Goal: Transaction & Acquisition: Purchase product/service

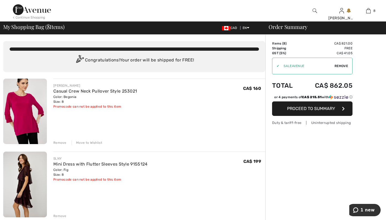
click at [184, 109] on div "FRANK LYMAN Casual Crew Neck Pullover Style 253021 Color: Begonia Size: 8 Final…" at bounding box center [159, 111] width 212 height 66
click at [105, 164] on link "Mini Dress with Flutter Sleeves Style 9155124" at bounding box center [100, 163] width 94 height 5
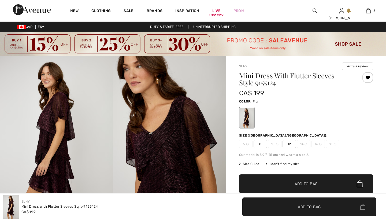
checkbox input "true"
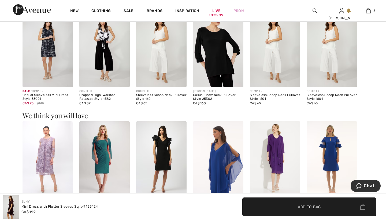
scroll to position [455, 0]
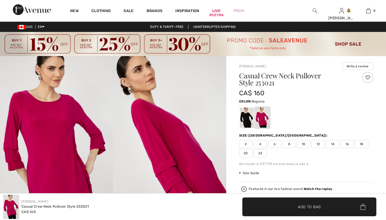
checkbox input "true"
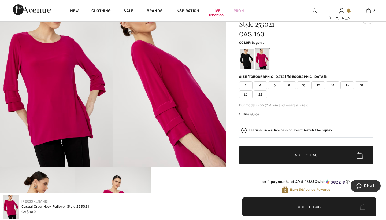
scroll to position [57, 0]
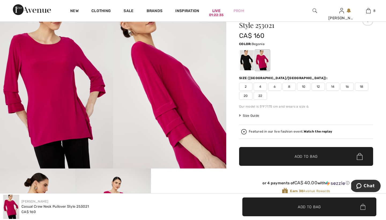
click at [290, 86] on span "8" at bounding box center [288, 87] width 13 height 8
click at [246, 59] on div at bounding box center [247, 60] width 14 height 20
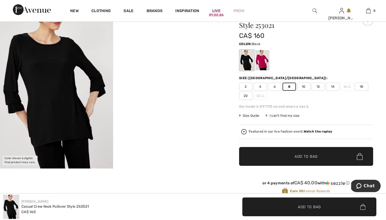
click at [299, 155] on span "Add to Bag" at bounding box center [305, 157] width 23 height 6
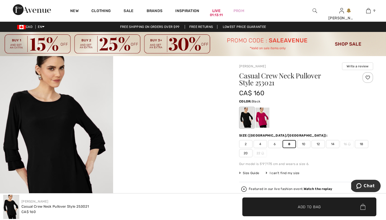
scroll to position [0, 0]
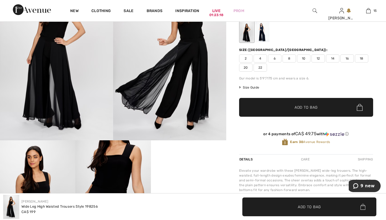
scroll to position [83, 0]
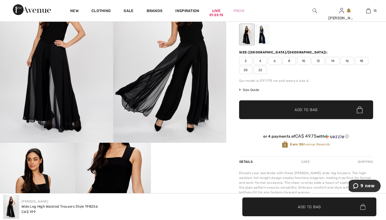
click at [289, 61] on span "8" at bounding box center [288, 61] width 13 height 8
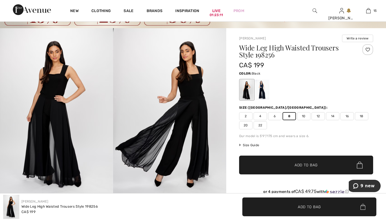
scroll to position [27, 0]
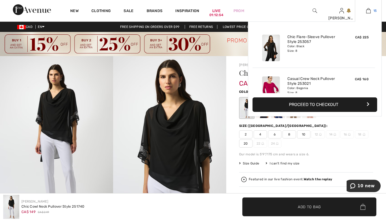
click at [368, 11] on img at bounding box center [368, 11] width 5 height 6
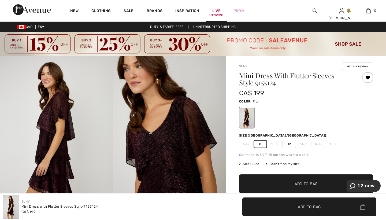
click at [216, 10] on link "Live 01:12:28" at bounding box center [216, 11] width 8 height 6
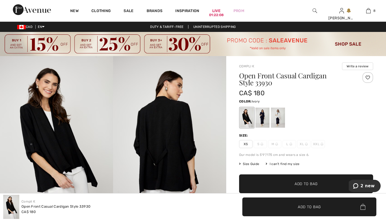
click at [276, 117] on div at bounding box center [278, 117] width 14 height 20
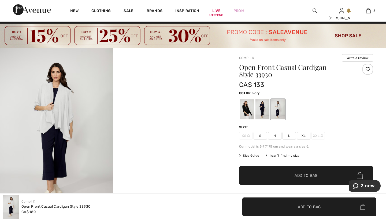
scroll to position [4, 0]
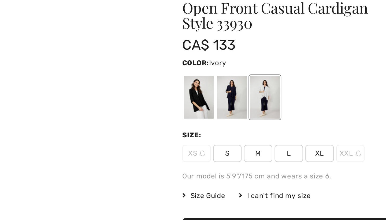
click at [268, 136] on span "M" at bounding box center [274, 140] width 13 height 8
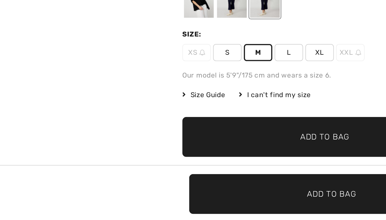
click at [294, 177] on span "Add to Bag" at bounding box center [305, 180] width 23 height 6
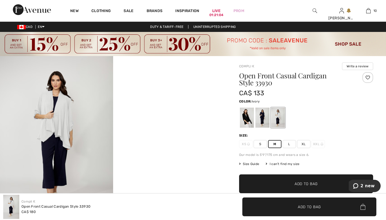
scroll to position [0, 0]
click at [260, 118] on div at bounding box center [262, 117] width 14 height 20
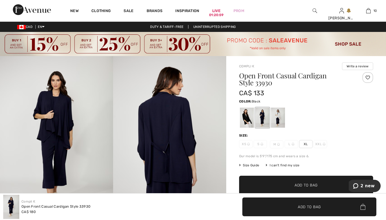
click at [246, 118] on div at bounding box center [247, 117] width 14 height 20
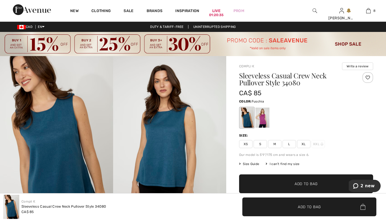
click at [263, 120] on div at bounding box center [262, 117] width 14 height 20
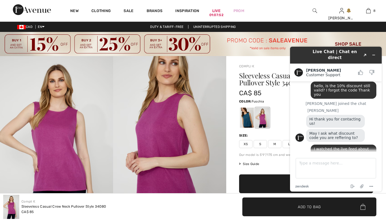
scroll to position [66, 0]
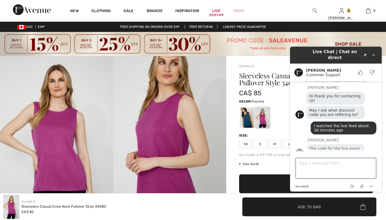
click at [308, 163] on textarea "Type a message here..." at bounding box center [335, 168] width 80 height 20
type textarea "Thank you!"
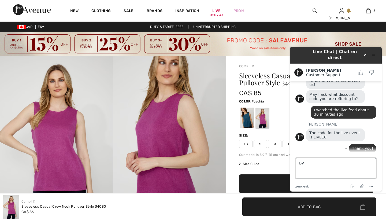
type textarea "Bye"
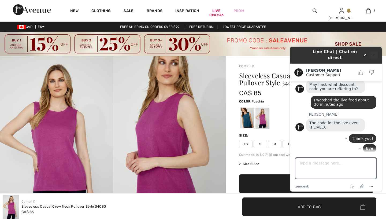
click at [374, 53] on icon "Minimize widget" at bounding box center [374, 55] width 4 height 4
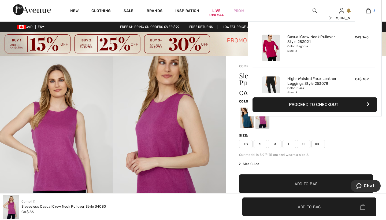
click at [369, 11] on img at bounding box center [368, 11] width 5 height 6
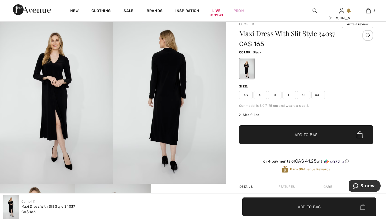
scroll to position [42, 0]
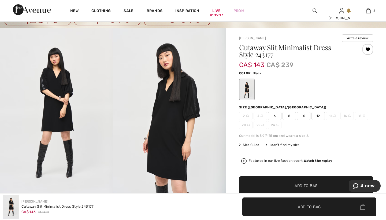
scroll to position [28, 0]
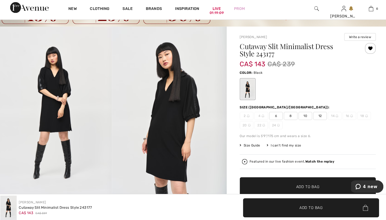
click at [286, 113] on span "8" at bounding box center [288, 116] width 13 height 8
click at [297, 183] on span "Add to Bag" at bounding box center [305, 186] width 23 height 6
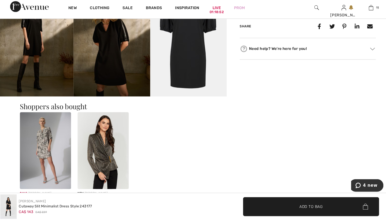
scroll to position [354, 0]
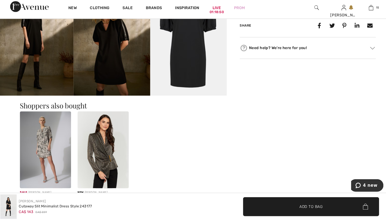
click at [39, 138] on img at bounding box center [48, 151] width 50 height 76
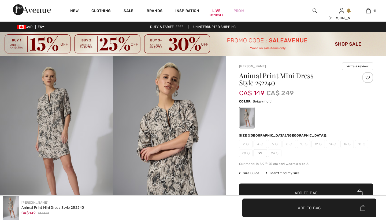
checkbox input "true"
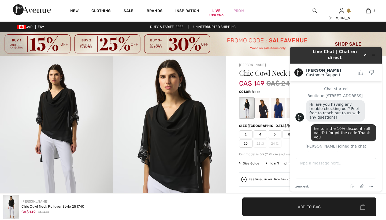
scroll to position [43, 0]
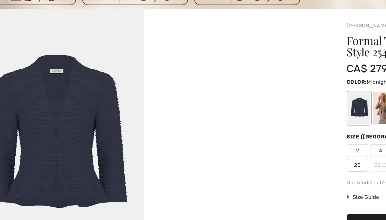
scroll to position [1, 0]
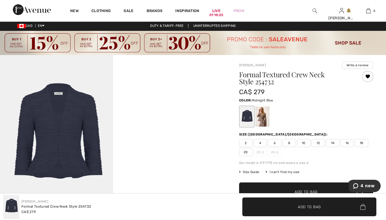
click at [289, 142] on span "8" at bounding box center [288, 143] width 13 height 8
click at [301, 190] on span "Add to Bag" at bounding box center [305, 192] width 23 height 6
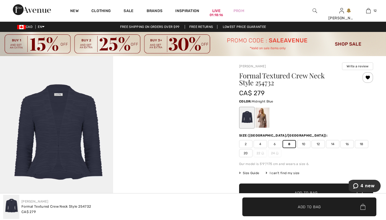
scroll to position [0, 0]
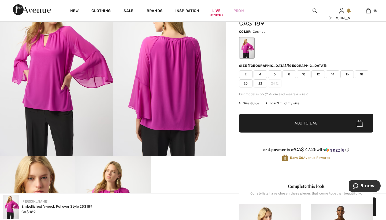
scroll to position [49, 0]
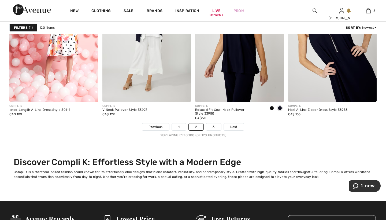
scroll to position [2483, 0]
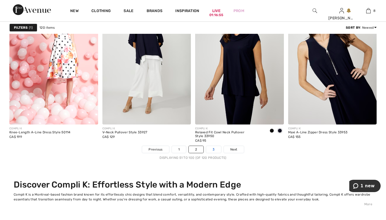
click at [213, 149] on link "3" at bounding box center [213, 149] width 15 height 7
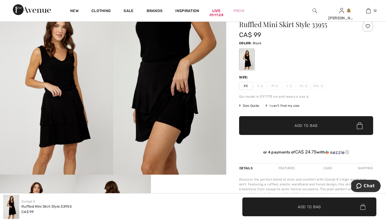
scroll to position [24, 0]
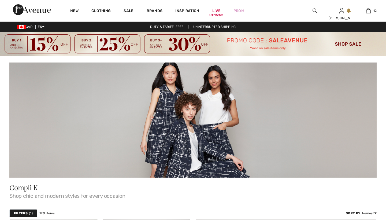
checkbox input "true"
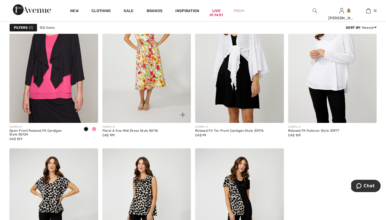
scroll to position [924, 0]
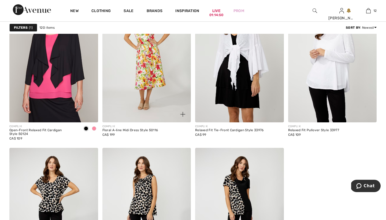
click at [93, 128] on span at bounding box center [94, 128] width 4 height 4
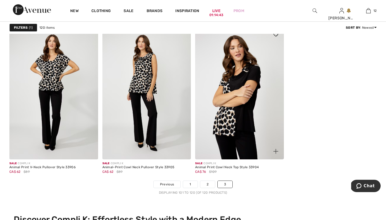
scroll to position [1048, 0]
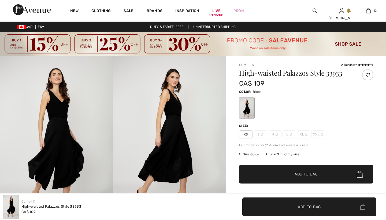
checkbox input "true"
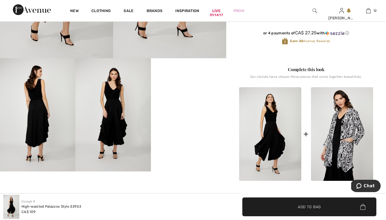
scroll to position [168, 0]
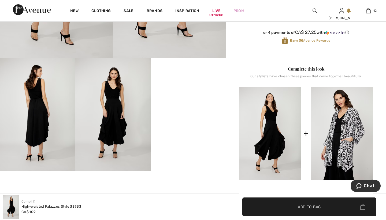
click at [187, 95] on video "Your browser does not support the video tag." at bounding box center [188, 77] width 75 height 38
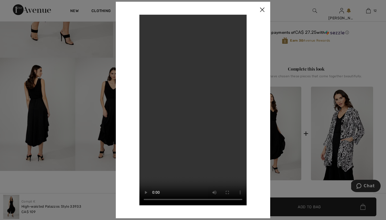
click at [263, 10] on img at bounding box center [262, 10] width 16 height 17
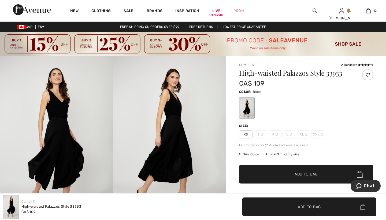
scroll to position [0, 0]
click at [247, 107] on div at bounding box center [247, 108] width 14 height 20
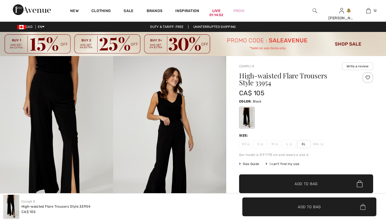
checkbox input "true"
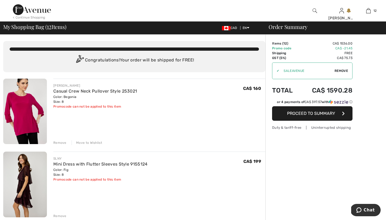
click at [339, 70] on span "Remove" at bounding box center [340, 70] width 13 height 5
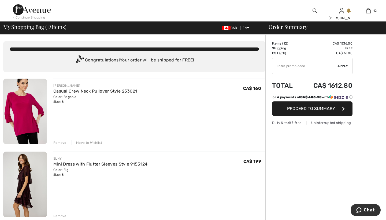
click at [278, 65] on input "TEXT" at bounding box center [304, 66] width 65 height 16
type input "1"
type input "AVENUE10"
click at [295, 111] on span "Proceed to Summary" at bounding box center [311, 108] width 48 height 5
click at [276, 65] on input "TEXT" at bounding box center [304, 66] width 65 height 16
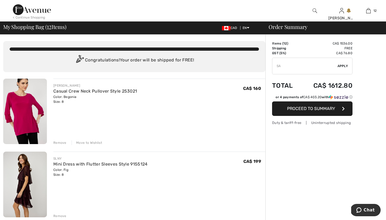
type input "S"
type input "1"
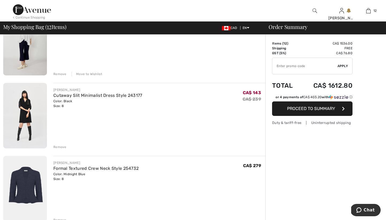
scroll to position [721, 0]
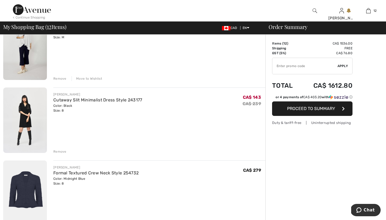
click at [369, 209] on span "Chat" at bounding box center [369, 209] width 11 height 5
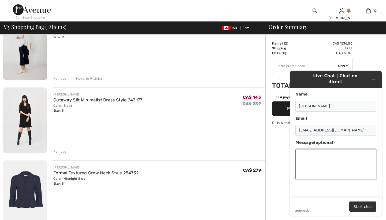
click at [313, 160] on textarea "Message (optional)" at bounding box center [335, 164] width 81 height 30
type textarea "hello, is the 10% discount still valid? I forgot the co"
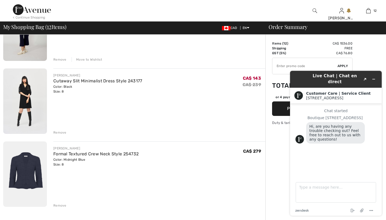
scroll to position [741, 0]
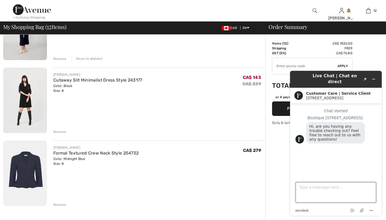
click at [308, 186] on textarea "Type a message here..." at bounding box center [335, 192] width 80 height 20
type textarea "hello, is the 10% discount still valid? I forgot the code Thank you"
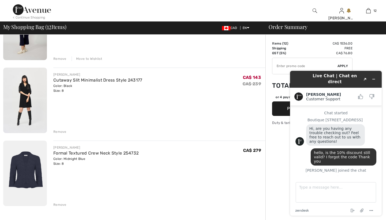
scroll to position [0, 0]
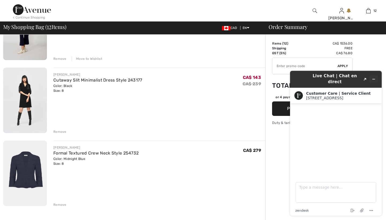
click at [373, 77] on icon "Minimize widget" at bounding box center [374, 79] width 4 height 4
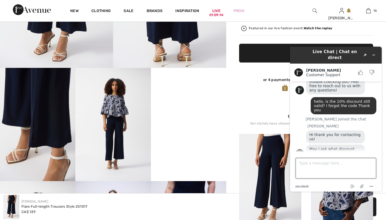
click at [299, 162] on textarea "Type a message here..." at bounding box center [335, 168] width 80 height 20
type textarea "I watched the live feed about 30 minutes ago"
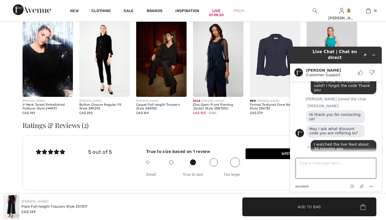
scroll to position [783, 0]
click at [99, 55] on img at bounding box center [104, 59] width 50 height 76
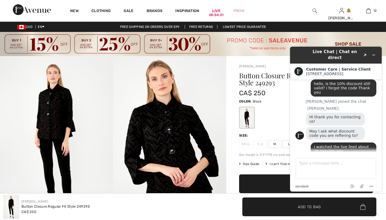
scroll to position [145, 0]
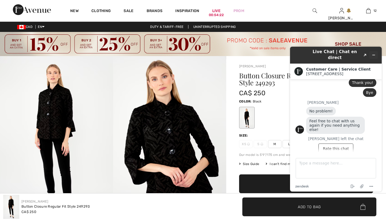
click at [373, 53] on icon "Minimize widget" at bounding box center [374, 55] width 4 height 4
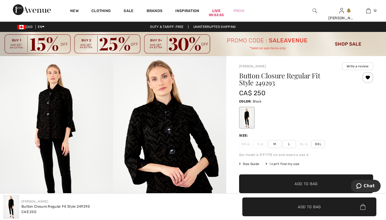
scroll to position [0, 0]
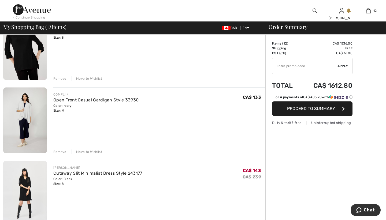
scroll to position [648, 0]
click at [87, 151] on div "Move to Wishlist" at bounding box center [87, 151] width 31 height 5
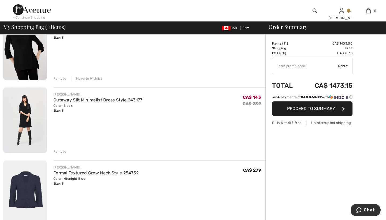
click at [59, 151] on div "Remove" at bounding box center [59, 151] width 13 height 5
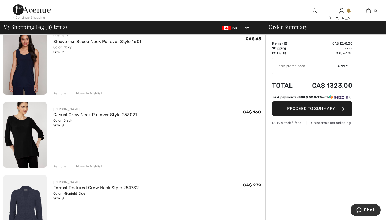
scroll to position [561, 0]
click at [87, 92] on div "Move to Wishlist" at bounding box center [87, 92] width 31 height 5
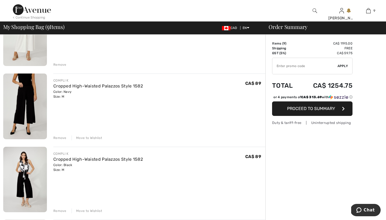
scroll to position [211, 0]
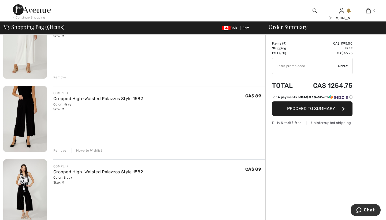
click at [80, 149] on div "Move to Wishlist" at bounding box center [87, 150] width 31 height 5
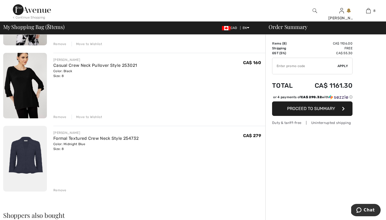
scroll to position [465, 0]
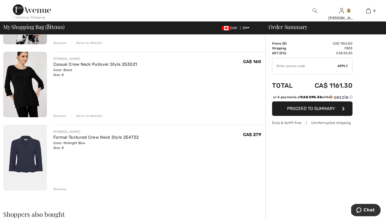
click at [58, 189] on div "Remove" at bounding box center [59, 188] width 13 height 5
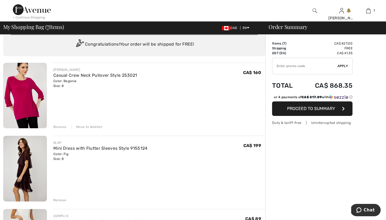
scroll to position [0, 0]
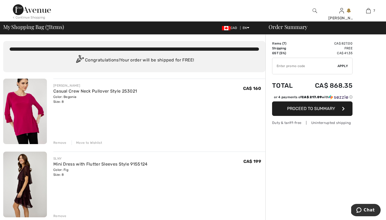
click at [283, 66] on input "TEXT" at bounding box center [304, 66] width 65 height 16
type input "LIVE10"
click at [343, 65] on span "Apply" at bounding box center [342, 65] width 11 height 5
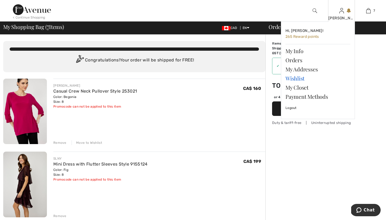
click at [294, 78] on link "Wishlist" at bounding box center [317, 78] width 65 height 9
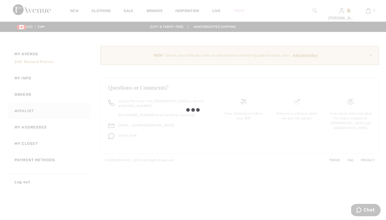
click at [255, 55] on div at bounding box center [193, 110] width 386 height 220
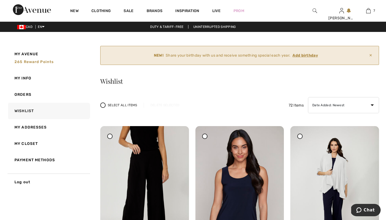
click at [310, 55] on ins "Add birthday" at bounding box center [304, 55] width 25 height 5
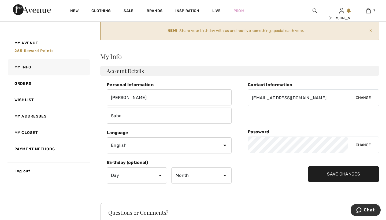
scroll to position [25, 0]
select select "5"
click at [224, 174] on select "Month January February March April May June July August September October Novem…" at bounding box center [201, 175] width 60 height 16
select select "4"
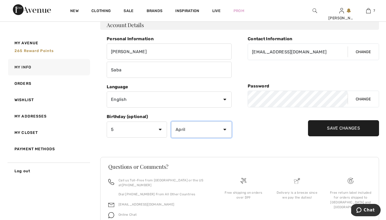
scroll to position [71, 0]
click at [334, 126] on input "Save Changes" at bounding box center [343, 128] width 71 height 16
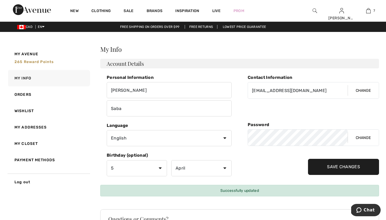
scroll to position [0, 0]
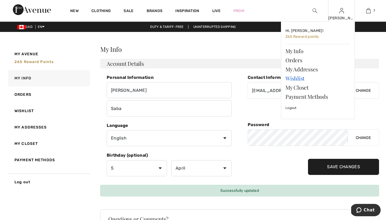
click at [295, 78] on link "Wishlist" at bounding box center [317, 78] width 65 height 9
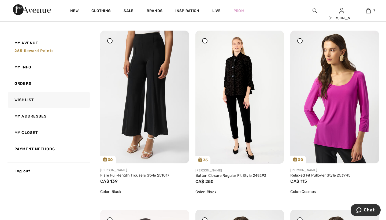
scroll to position [964, 0]
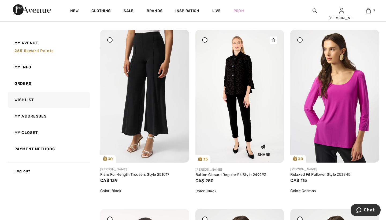
click at [239, 72] on img at bounding box center [239, 96] width 89 height 133
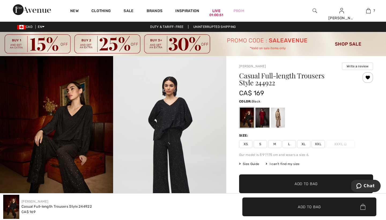
click at [177, 113] on img at bounding box center [169, 141] width 113 height 170
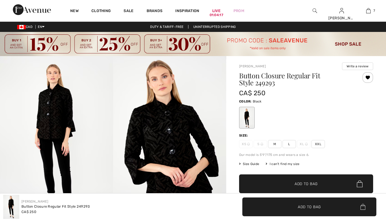
checkbox input "true"
click at [273, 144] on span "M" at bounding box center [274, 144] width 13 height 8
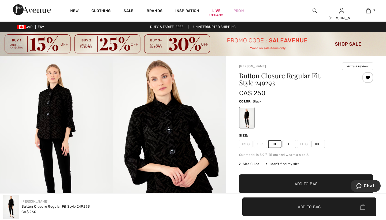
click at [300, 182] on span "Add to Bag" at bounding box center [305, 184] width 23 height 6
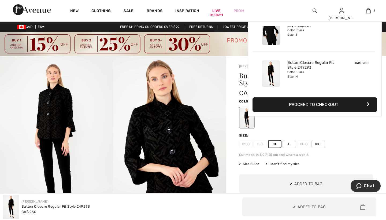
scroll to position [267, 0]
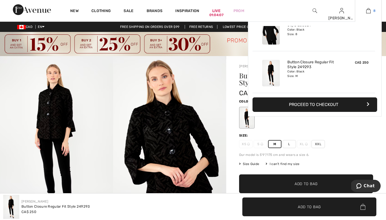
click at [369, 10] on img at bounding box center [368, 11] width 5 height 6
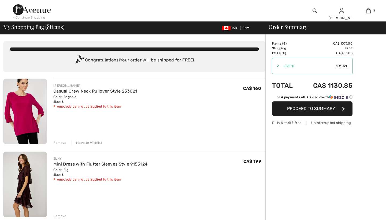
checkbox input "true"
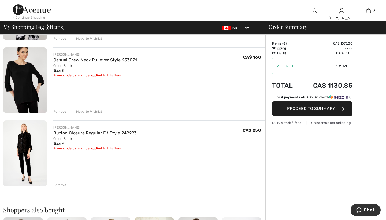
scroll to position [471, 0]
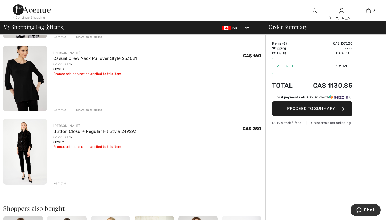
click at [339, 65] on span "Remove" at bounding box center [340, 65] width 13 height 5
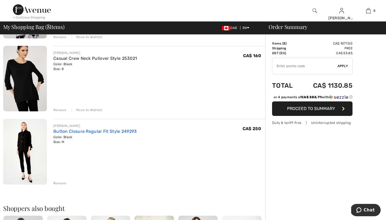
click at [89, 131] on link "Button Closure Regular Fit Style 249293" at bounding box center [95, 131] width 84 height 5
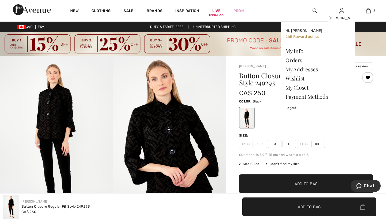
click at [341, 14] on div "[PERSON_NAME] Hi, [PERSON_NAME]! 265 Reward points My Info Orders My Addresses …" at bounding box center [341, 10] width 27 height 21
click at [297, 78] on link "Wishlist" at bounding box center [317, 78] width 65 height 9
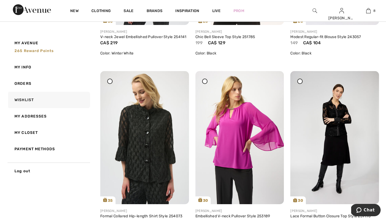
scroll to position [1818, 0]
click at [145, 122] on img at bounding box center [144, 137] width 89 height 133
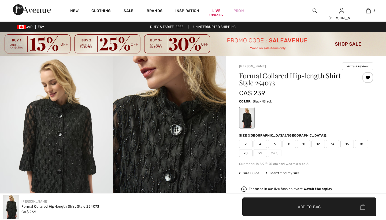
checkbox input "true"
click at [288, 144] on span "8" at bounding box center [288, 144] width 13 height 8
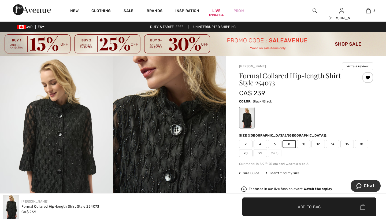
click at [302, 205] on span "Add to Bag" at bounding box center [309, 207] width 23 height 6
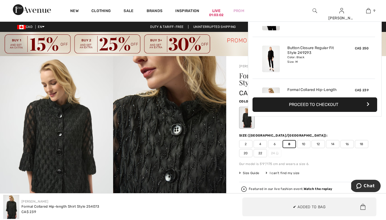
scroll to position [309, 0]
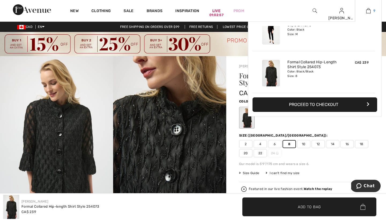
click at [368, 10] on img at bounding box center [368, 11] width 5 height 6
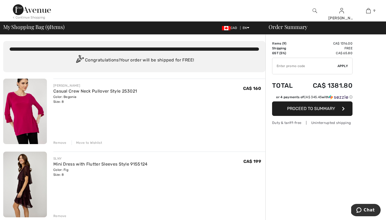
click at [283, 66] on input "TEXT" at bounding box center [304, 66] width 65 height 16
type input "LIVE10"
click at [342, 66] on span "Apply" at bounding box center [342, 65] width 11 height 5
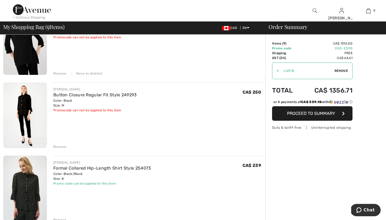
scroll to position [507, 0]
click at [58, 146] on div "Remove" at bounding box center [59, 146] width 13 height 5
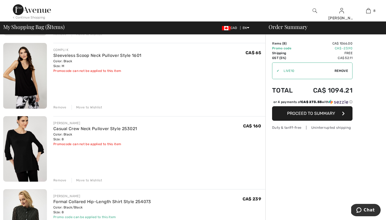
scroll to position [399, 0]
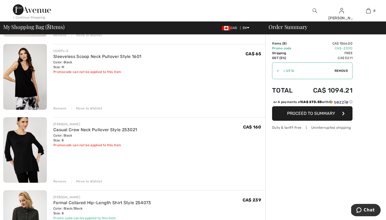
click at [95, 108] on div "Move to Wishlist" at bounding box center [87, 108] width 31 height 5
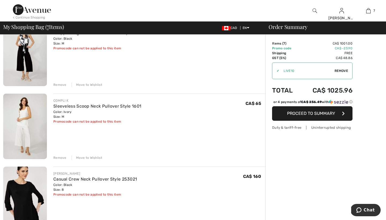
scroll to position [268, 0]
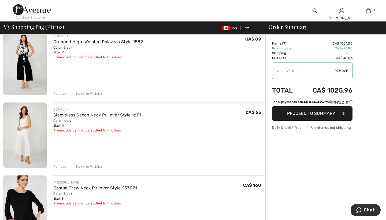
click at [85, 166] on div "Move to Wishlist" at bounding box center [87, 166] width 31 height 5
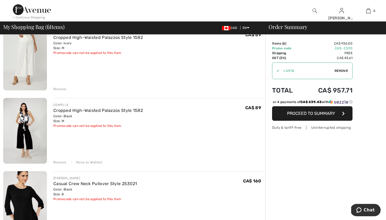
scroll to position [198, 0]
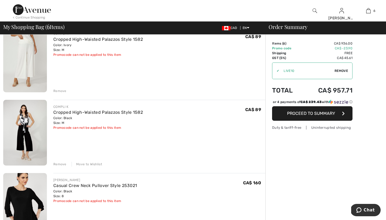
click at [87, 163] on div "Move to Wishlist" at bounding box center [87, 164] width 31 height 5
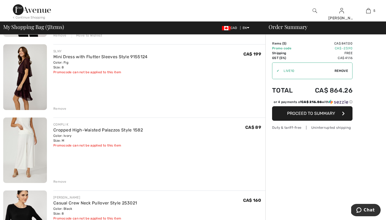
scroll to position [100, 0]
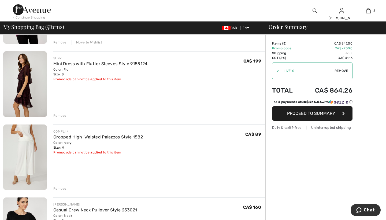
click at [61, 188] on div "Remove" at bounding box center [59, 188] width 13 height 5
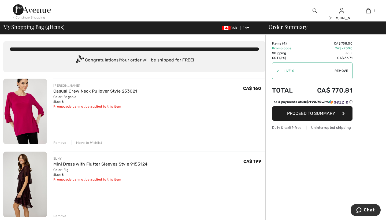
scroll to position [0, 0]
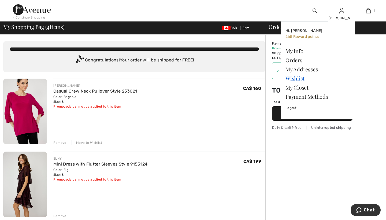
click at [289, 77] on link "Wishlist" at bounding box center [317, 78] width 65 height 9
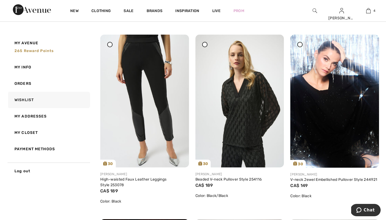
scroll to position [403, 0]
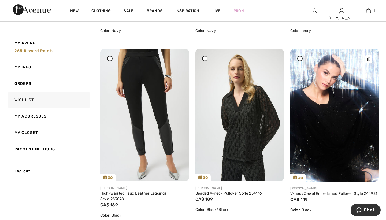
click at [321, 119] on img at bounding box center [334, 114] width 89 height 133
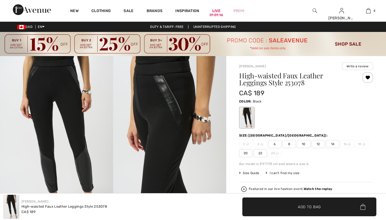
click at [289, 142] on span "8" at bounding box center [288, 144] width 13 height 8
click at [302, 205] on span "Add to Bag" at bounding box center [309, 207] width 23 height 6
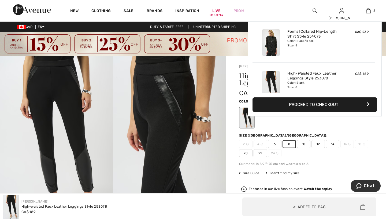
scroll to position [142, 0]
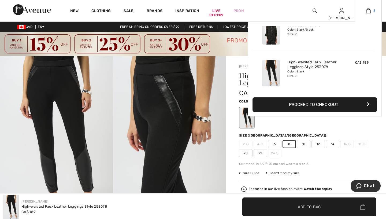
click at [369, 10] on img at bounding box center [368, 11] width 5 height 6
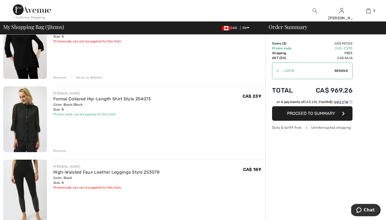
scroll to position [211, 0]
click at [97, 137] on div "[PERSON_NAME] Formal Collared Hip-Length Shirt Style 254073 Color: Black/Black …" at bounding box center [159, 120] width 212 height 66
click at [62, 150] on div "Remove" at bounding box center [59, 151] width 13 height 5
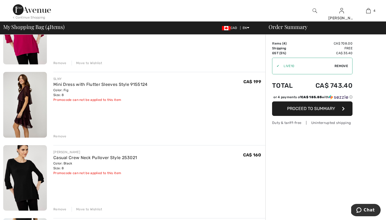
scroll to position [79, 0]
click at [77, 85] on link "Mini Dress with Flutter Sleeves Style 9155124" at bounding box center [100, 84] width 94 height 5
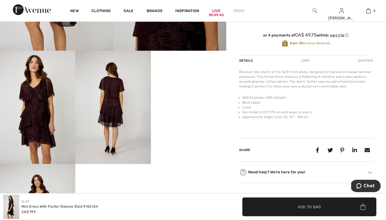
scroll to position [175, 0]
click at [42, 107] on img at bounding box center [37, 106] width 75 height 113
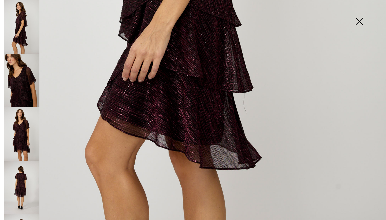
scroll to position [327, 0]
click at [22, 169] on img at bounding box center [22, 187] width 36 height 54
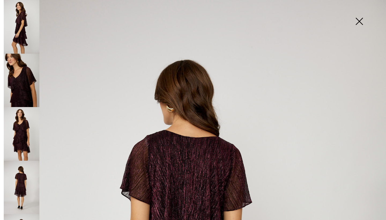
scroll to position [0, 0]
click at [358, 20] on img at bounding box center [359, 22] width 27 height 28
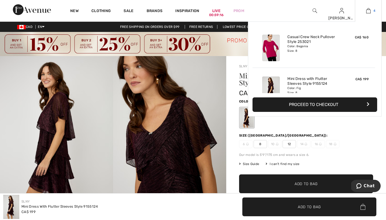
click at [368, 12] on img at bounding box center [368, 11] width 5 height 6
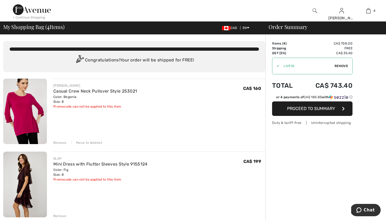
click at [21, 9] on img at bounding box center [32, 9] width 38 height 11
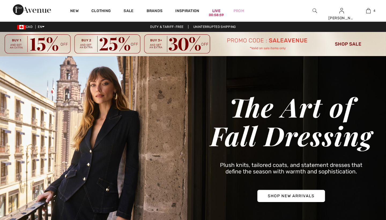
checkbox input "true"
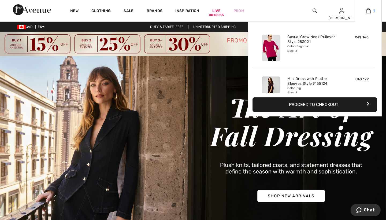
click at [367, 12] on img at bounding box center [368, 11] width 5 height 6
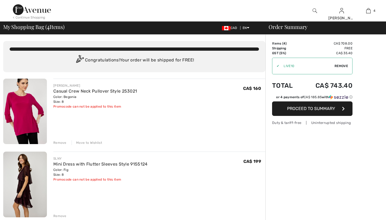
checkbox input "true"
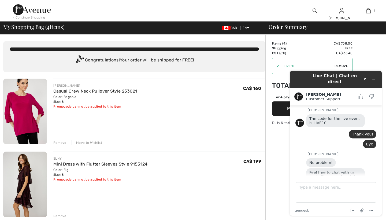
click at [344, 65] on span "Remove" at bounding box center [340, 65] width 13 height 5
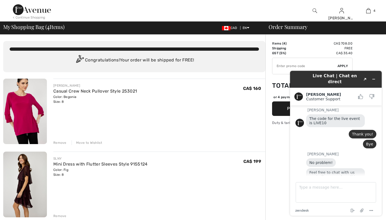
click at [277, 65] on input "TEXT" at bounding box center [304, 66] width 65 height 16
type input "SALEAVENUE"
click at [340, 65] on span "Apply" at bounding box center [342, 65] width 11 height 5
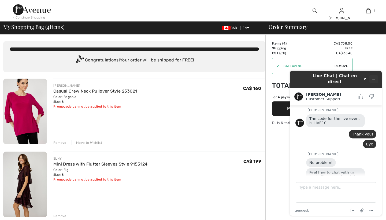
click at [374, 77] on icon "Minimize widget" at bounding box center [374, 79] width 4 height 4
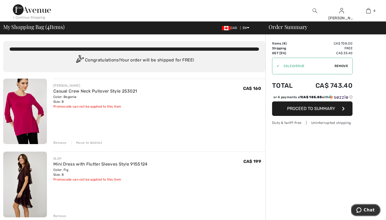
scroll to position [0, 0]
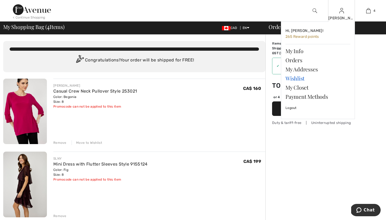
click at [289, 77] on link "Wishlist" at bounding box center [317, 78] width 65 height 9
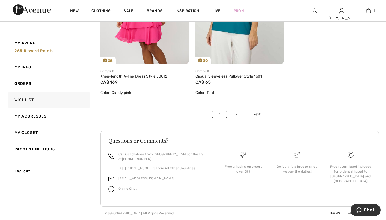
scroll to position [3031, 0]
click at [236, 113] on link "2" at bounding box center [236, 114] width 15 height 7
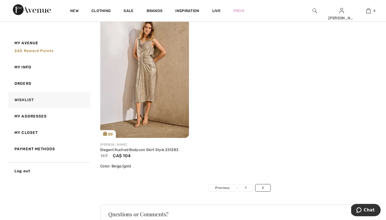
scroll to position [1522, 0]
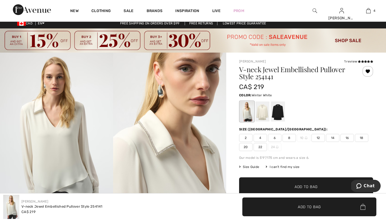
scroll to position [3, 0]
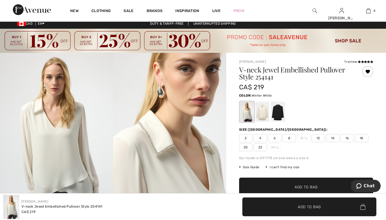
click at [289, 137] on span "8" at bounding box center [288, 138] width 13 height 8
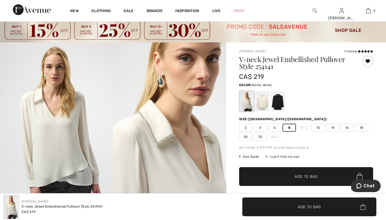
scroll to position [18, 0]
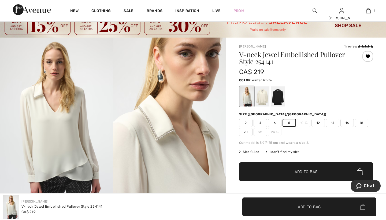
click at [297, 171] on span "Add to Bag" at bounding box center [305, 172] width 23 height 6
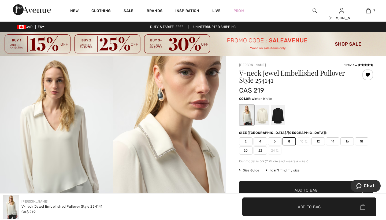
scroll to position [0, 0]
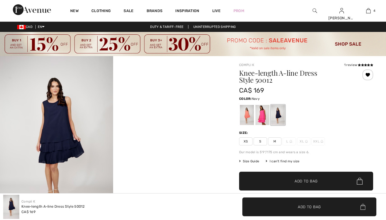
checkbox input "true"
click at [279, 113] on div at bounding box center [278, 115] width 14 height 20
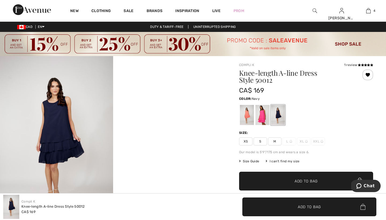
click at [274, 140] on span "M" at bounding box center [274, 141] width 13 height 8
click at [300, 179] on span "Add to Bag" at bounding box center [305, 181] width 23 height 6
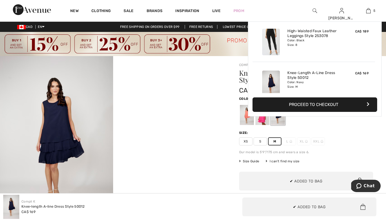
scroll to position [142, 0]
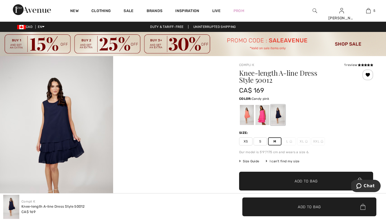
click at [262, 110] on div at bounding box center [262, 115] width 14 height 20
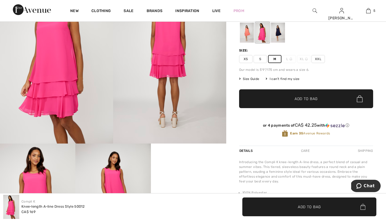
scroll to position [74, 0]
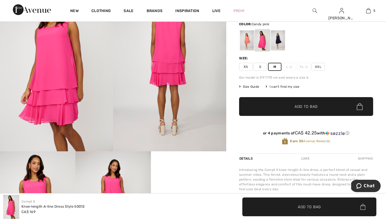
click at [300, 105] on span "Add to Bag" at bounding box center [305, 107] width 23 height 6
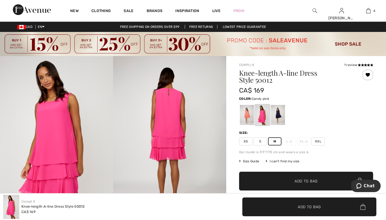
scroll to position [0, 0]
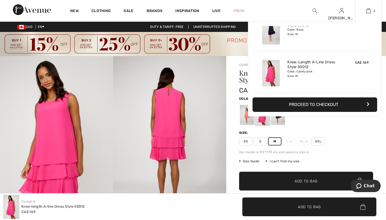
click at [368, 12] on img at bounding box center [368, 11] width 5 height 6
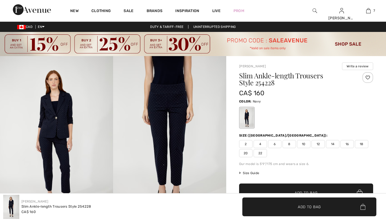
checkbox input "true"
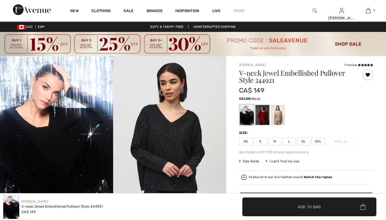
checkbox input "true"
click at [279, 115] on div at bounding box center [278, 115] width 14 height 20
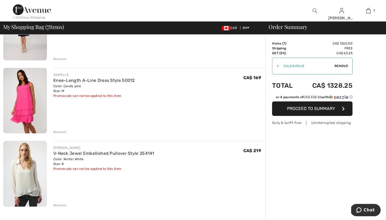
scroll to position [376, 0]
click at [58, 131] on div "Remove" at bounding box center [59, 131] width 13 height 5
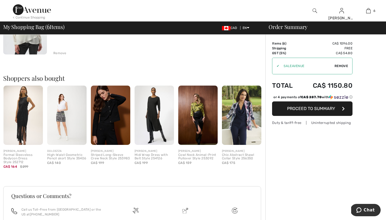
scroll to position [455, 0]
click at [241, 111] on img at bounding box center [241, 114] width 39 height 59
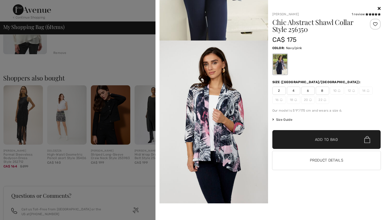
scroll to position [123, 0]
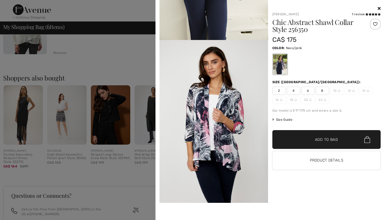
click at [134, 46] on div at bounding box center [193, 110] width 386 height 220
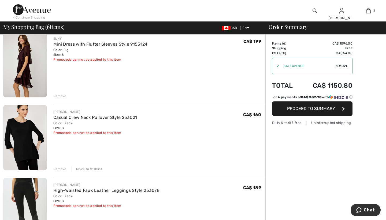
scroll to position [118, 0]
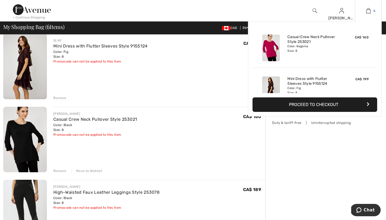
click at [368, 12] on img at bounding box center [368, 11] width 5 height 6
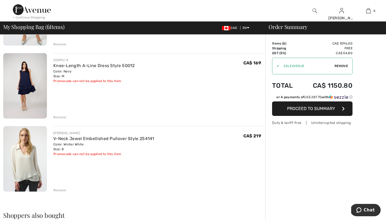
scroll to position [317, 0]
click at [60, 116] on div "Remove" at bounding box center [59, 117] width 13 height 5
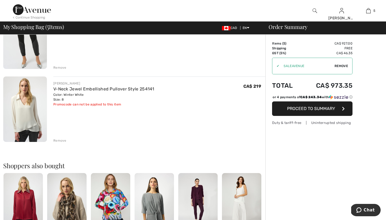
scroll to position [294, 0]
click at [59, 139] on div "Remove" at bounding box center [59, 140] width 13 height 5
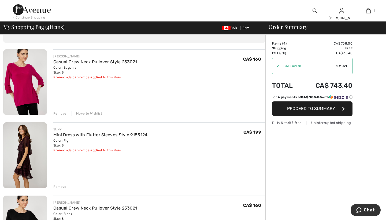
scroll to position [25, 0]
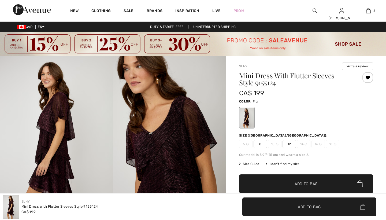
checkbox input "true"
